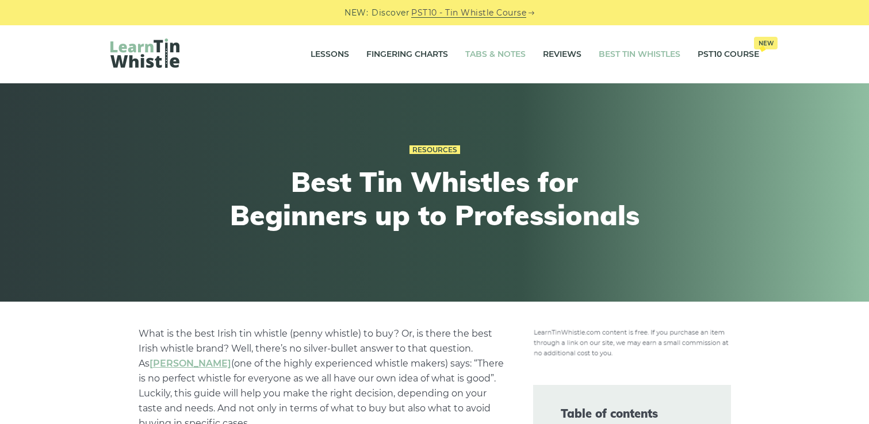
click at [481, 56] on link "Tabs & Notes" at bounding box center [495, 54] width 60 height 29
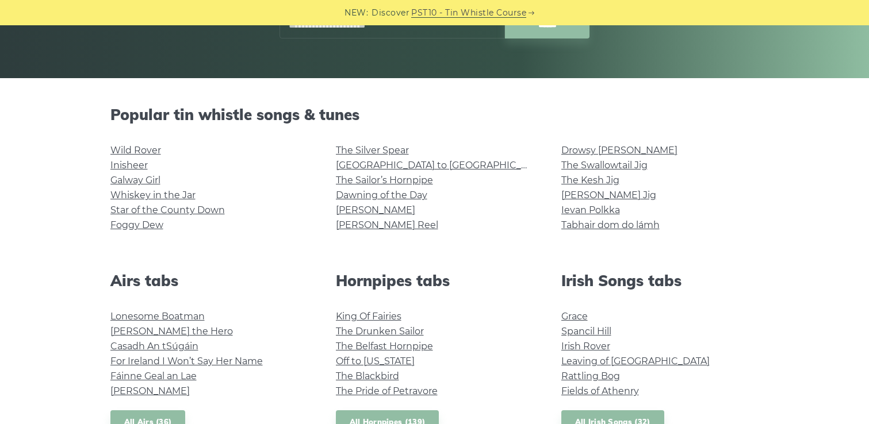
scroll to position [224, 0]
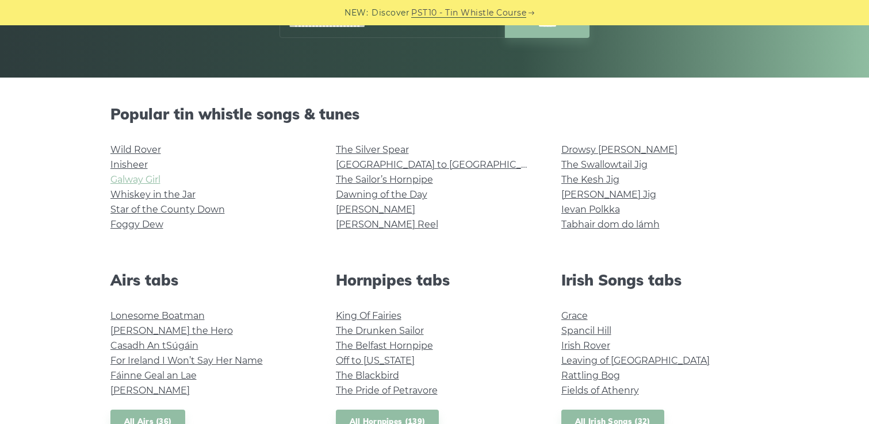
click at [159, 179] on link "Galway Girl" at bounding box center [135, 179] width 50 height 11
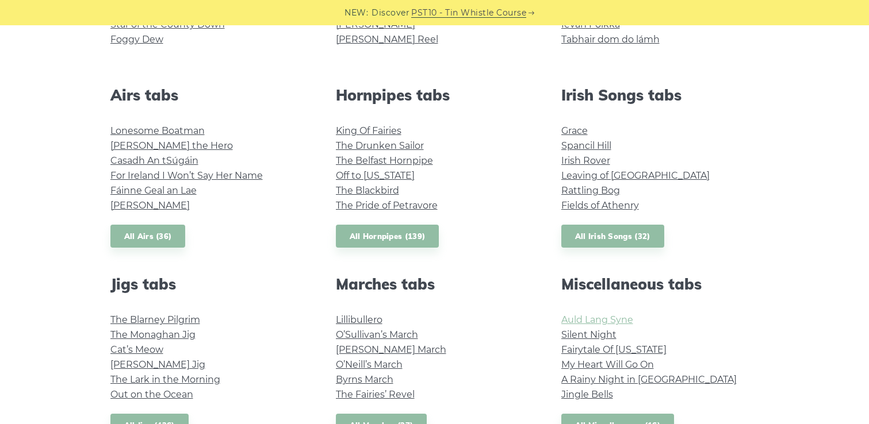
scroll to position [401, 0]
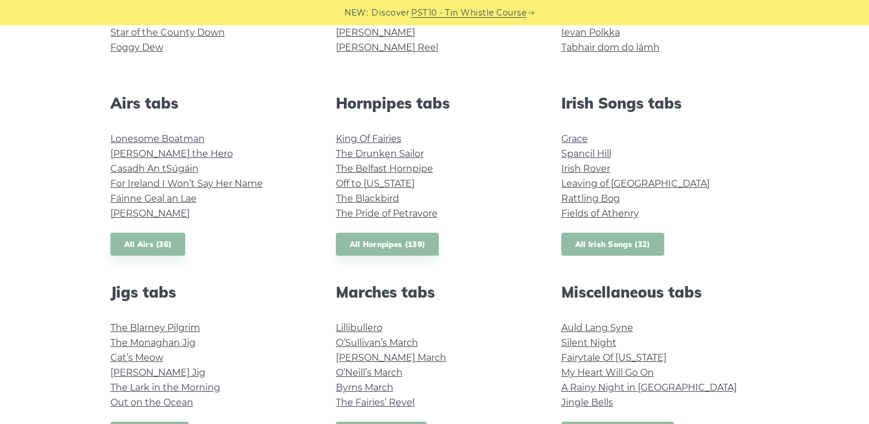
click at [590, 241] on link "All Irish Songs (32)" at bounding box center [612, 245] width 103 height 24
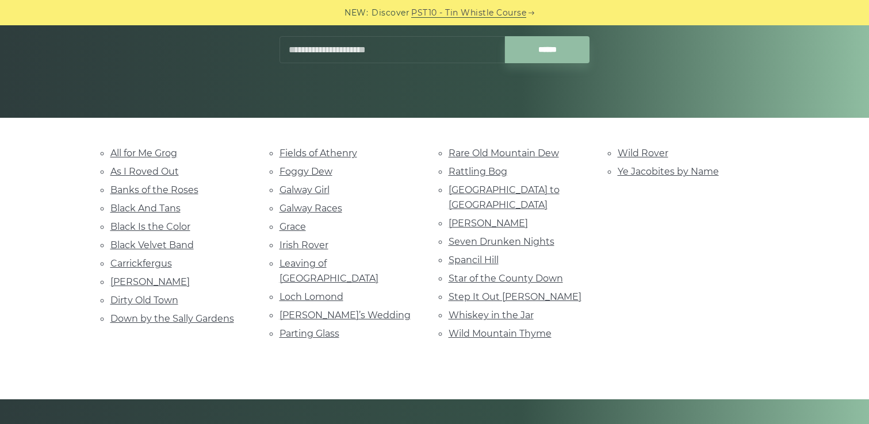
scroll to position [190, 0]
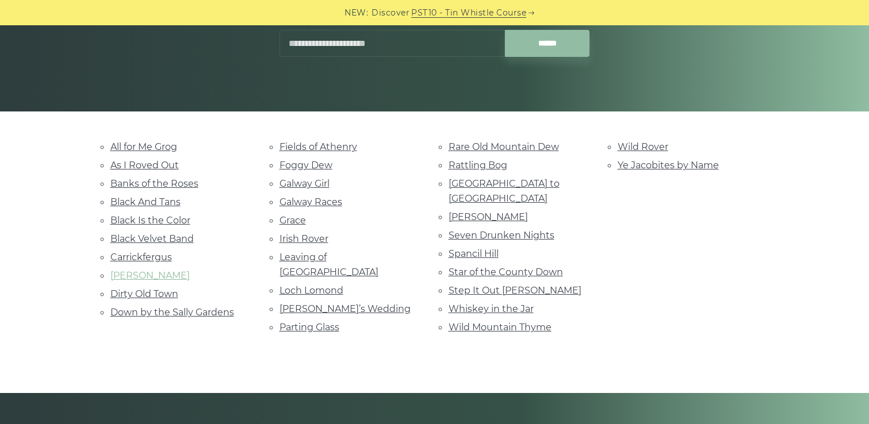
click at [138, 270] on link "[PERSON_NAME]" at bounding box center [149, 275] width 79 height 11
click at [466, 168] on link "Rattling Bog" at bounding box center [477, 165] width 59 height 11
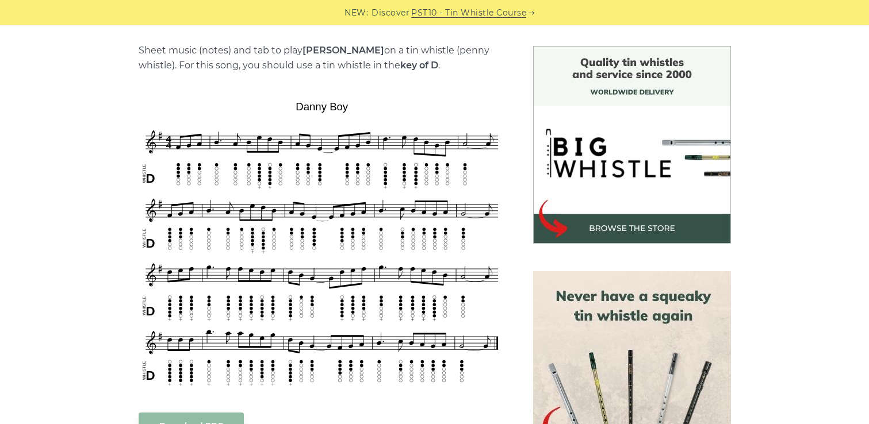
scroll to position [332, 0]
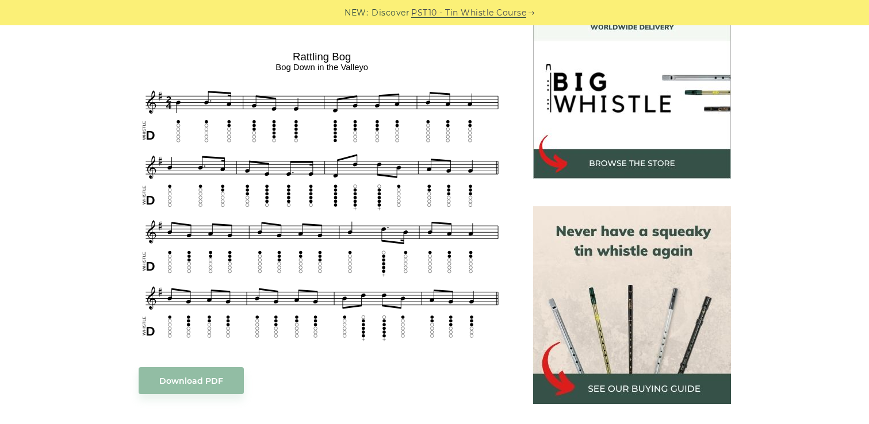
scroll to position [350, 0]
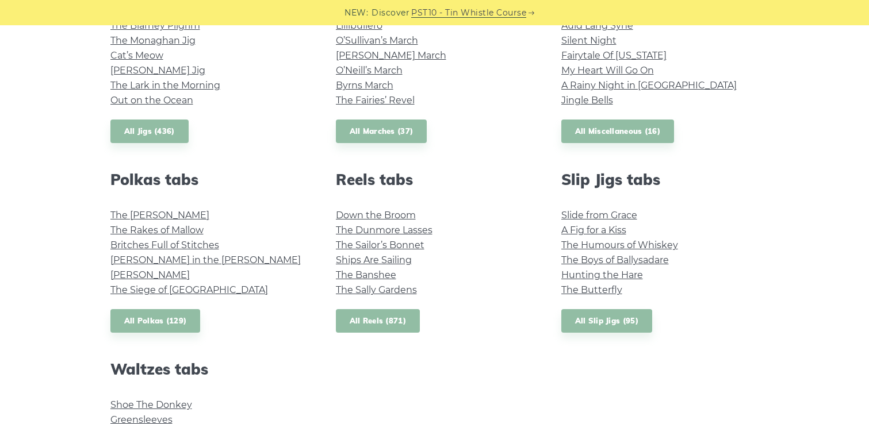
scroll to position [702, 0]
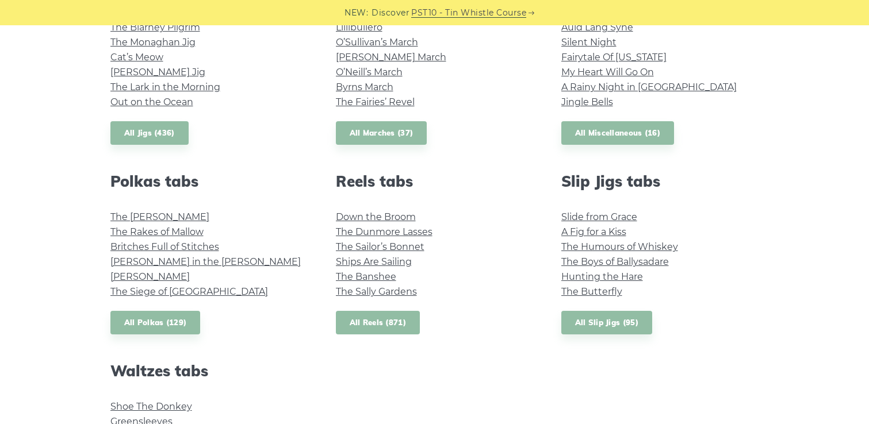
click at [367, 325] on link "All Reels (871)" at bounding box center [378, 323] width 85 height 24
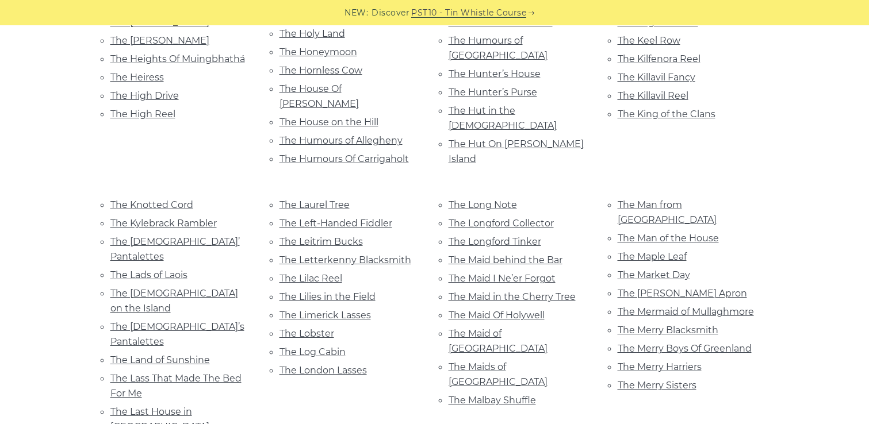
scroll to position [4087, 0]
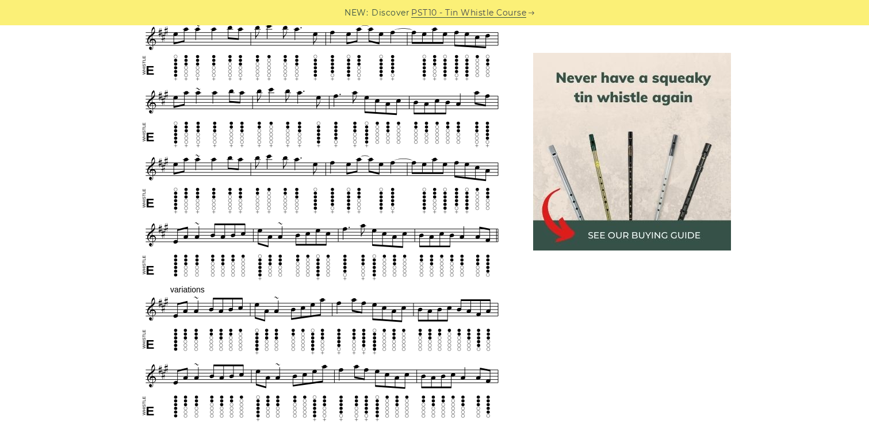
scroll to position [523, 0]
